Goal: Task Accomplishment & Management: Manage account settings

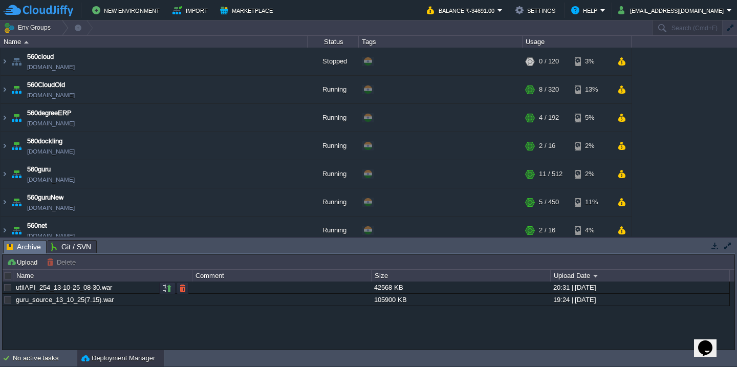
click at [5, 291] on div at bounding box center [7, 287] width 9 height 9
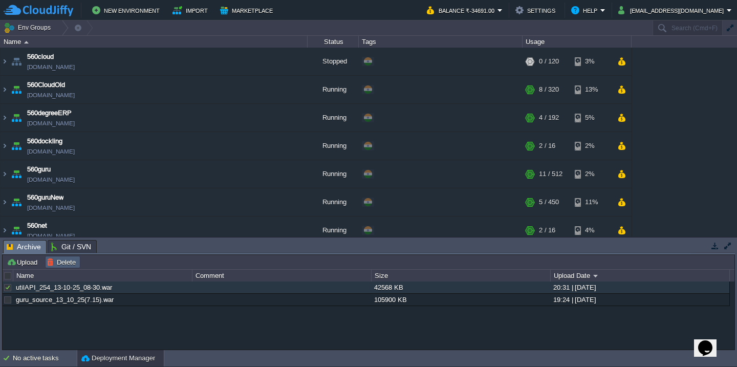
click at [70, 264] on button "Delete" at bounding box center [63, 261] width 32 height 9
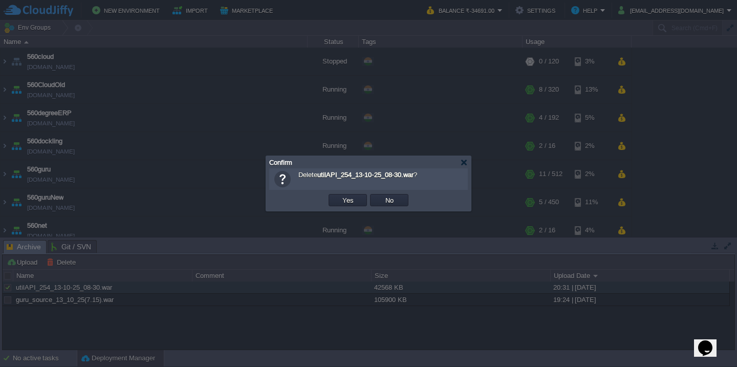
click at [339, 195] on button "Yes" at bounding box center [347, 199] width 17 height 9
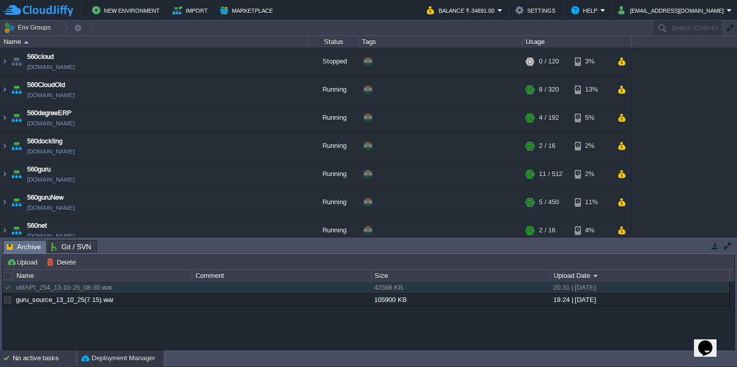
click at [32, 355] on div "No active tasks" at bounding box center [45, 358] width 64 height 16
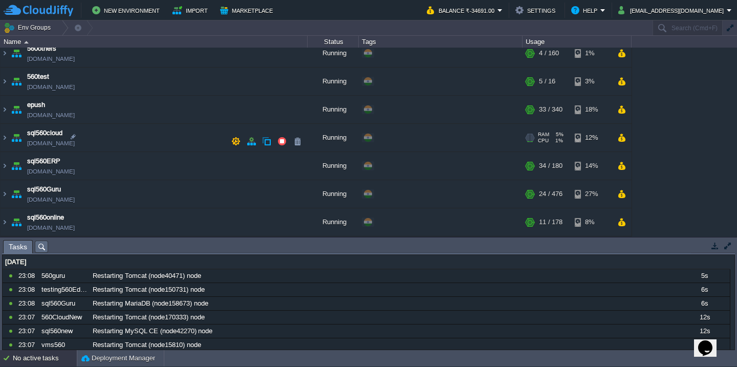
scroll to position [268, 0]
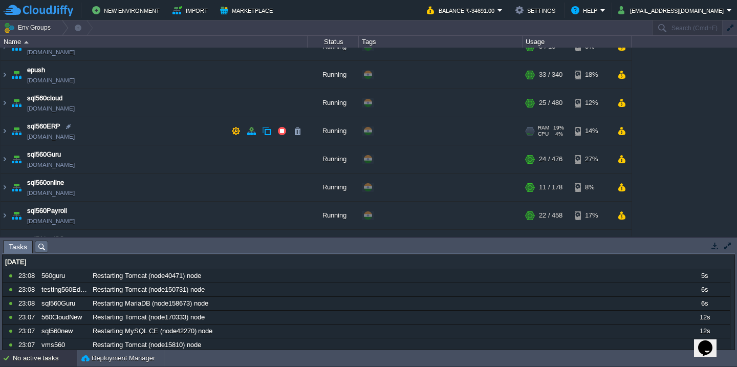
click at [116, 123] on td "sql560ERP sql560erp.cloudjiffy.net" at bounding box center [154, 131] width 307 height 28
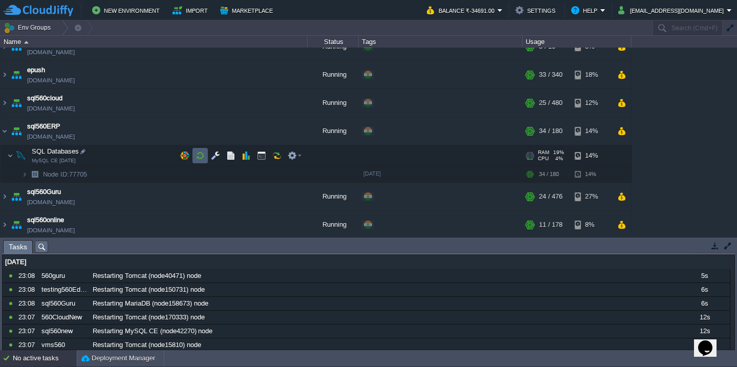
click at [198, 155] on button "button" at bounding box center [199, 155] width 9 height 9
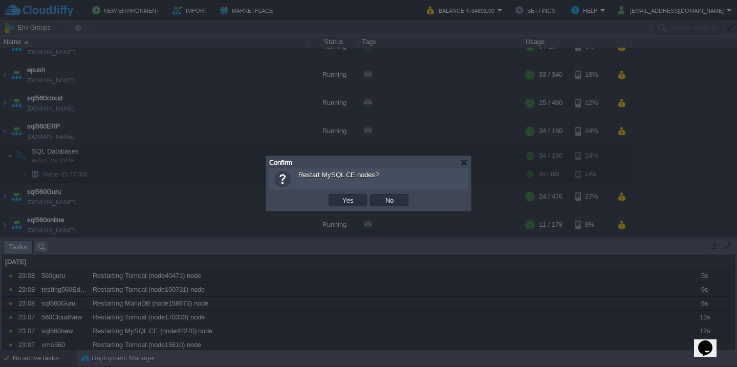
click at [339, 195] on button "Yes" at bounding box center [347, 199] width 17 height 9
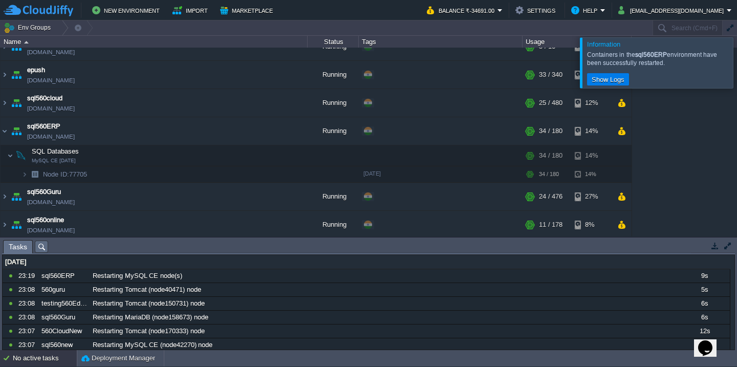
click at [736, 69] on div at bounding box center [749, 62] width 0 height 50
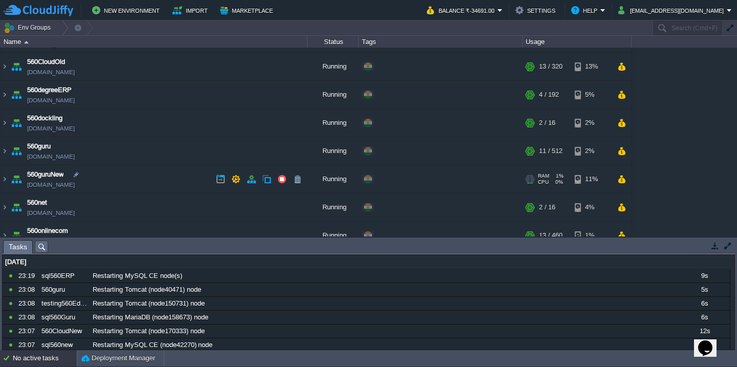
scroll to position [3, 0]
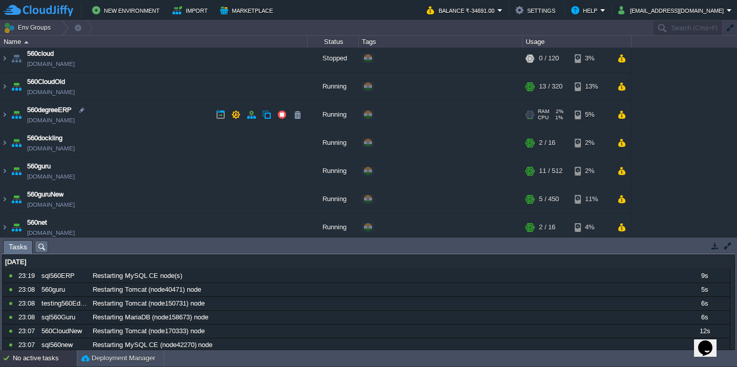
click at [143, 119] on td "560degreeERP 560degreeerp.cloudjiffy.net" at bounding box center [154, 115] width 307 height 28
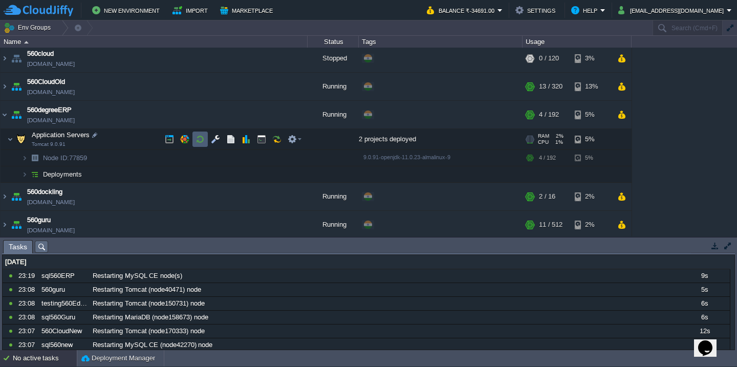
click at [199, 141] on button "button" at bounding box center [199, 139] width 9 height 9
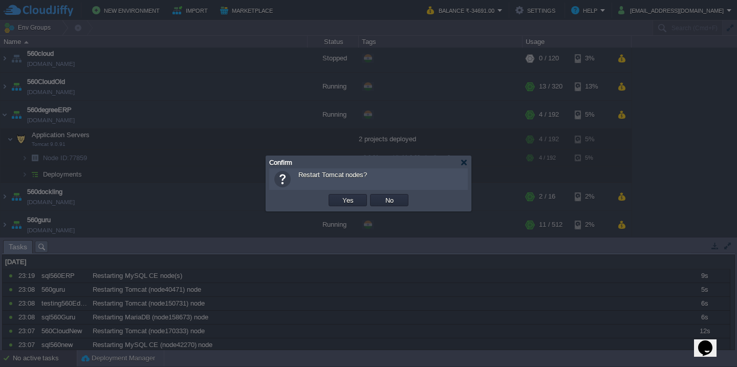
click at [339, 195] on button "Yes" at bounding box center [347, 199] width 17 height 9
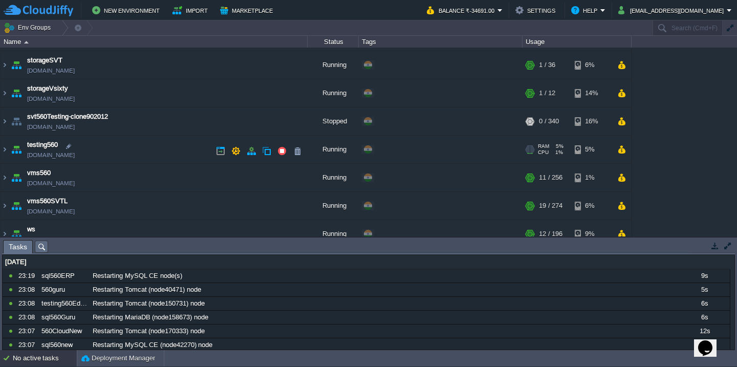
scroll to position [661, 0]
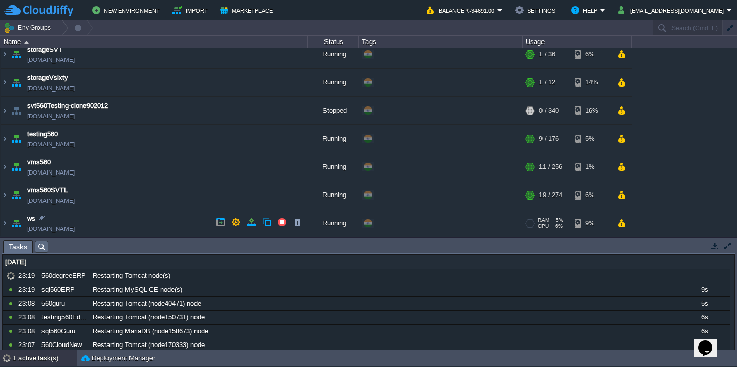
click at [149, 216] on td "ws test560.cloudjiffy.net" at bounding box center [154, 223] width 307 height 28
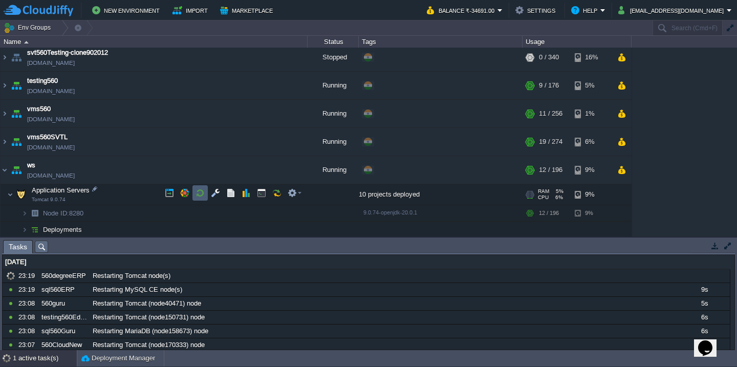
click at [198, 196] on button "button" at bounding box center [199, 192] width 9 height 9
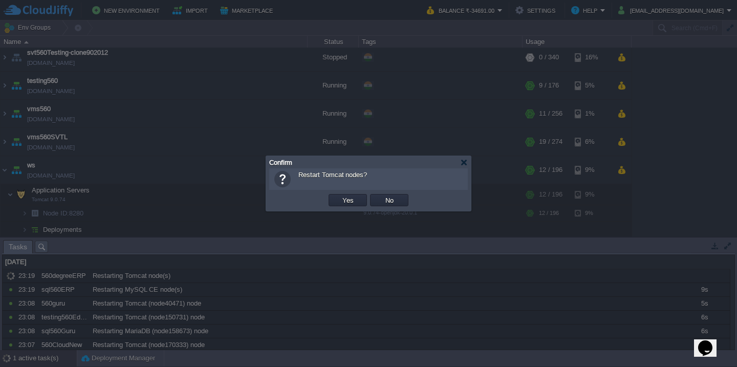
click at [339, 195] on button "Yes" at bounding box center [347, 199] width 17 height 9
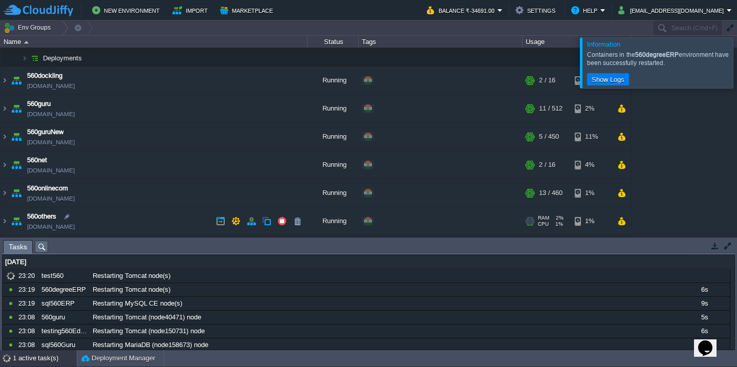
scroll to position [137, 0]
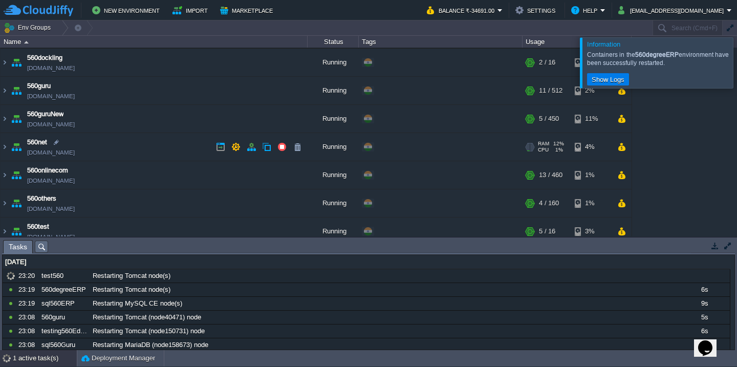
click at [137, 156] on td "560net 560net.cloudjiffy.net" at bounding box center [154, 147] width 307 height 28
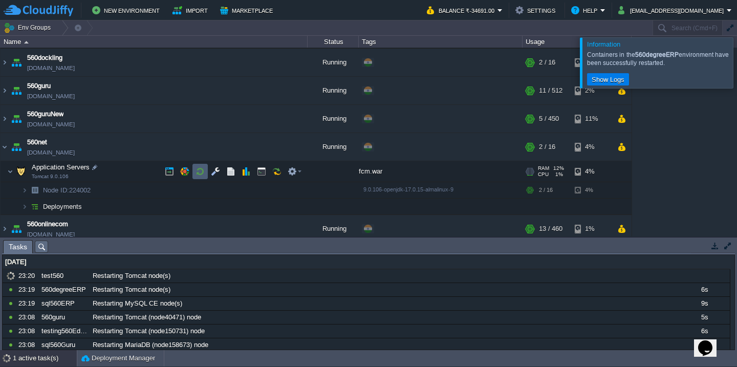
click at [202, 175] on button "button" at bounding box center [199, 171] width 9 height 9
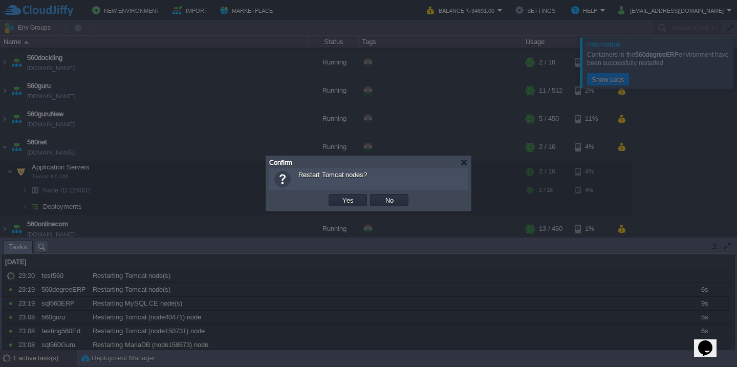
click at [339, 195] on button "Yes" at bounding box center [347, 199] width 17 height 9
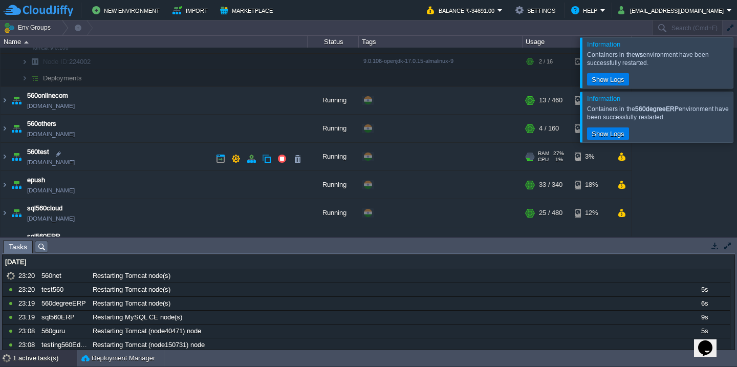
scroll to position [266, 0]
click at [143, 157] on td "560test 560test.cloudjiffy.net" at bounding box center [154, 156] width 307 height 28
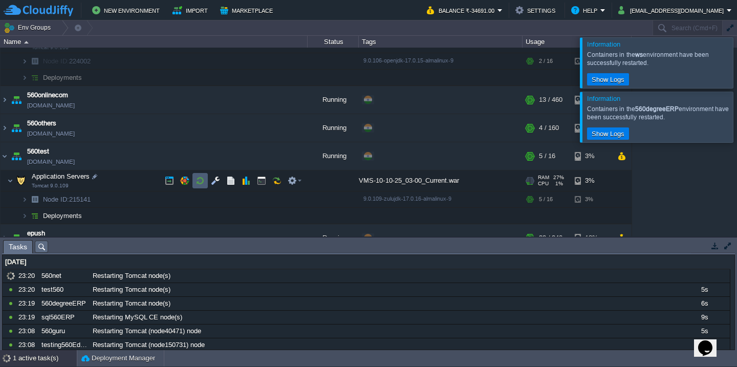
click at [201, 179] on button "button" at bounding box center [199, 180] width 9 height 9
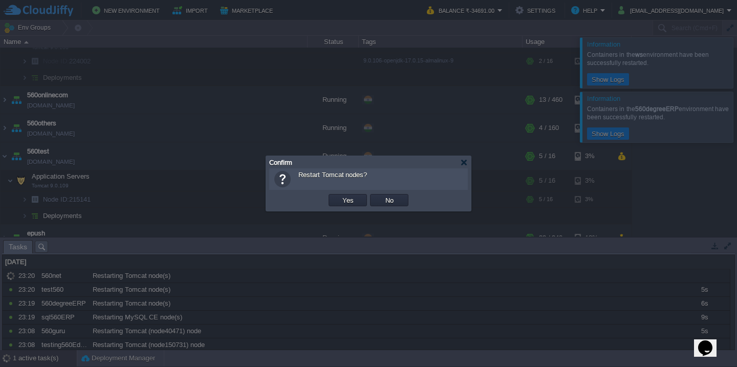
click at [339, 195] on button "Yes" at bounding box center [347, 199] width 17 height 9
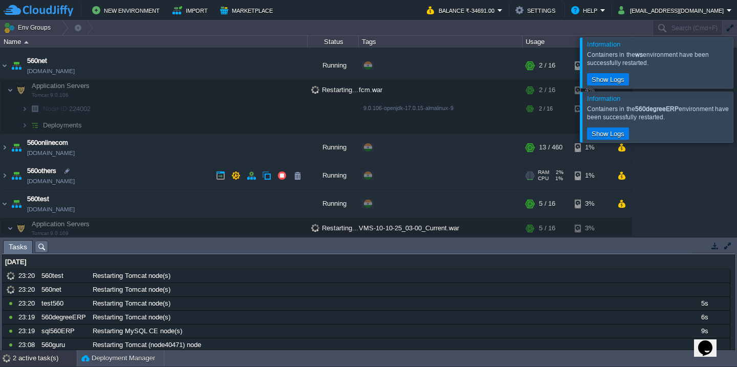
scroll to position [218, 0]
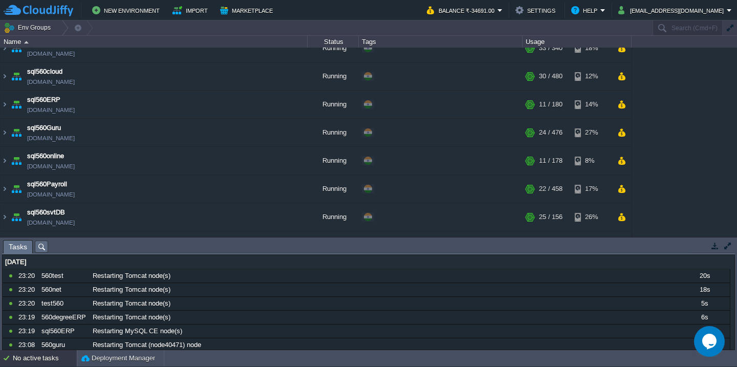
scroll to position [571, 0]
